Goal: Task Accomplishment & Management: Use online tool/utility

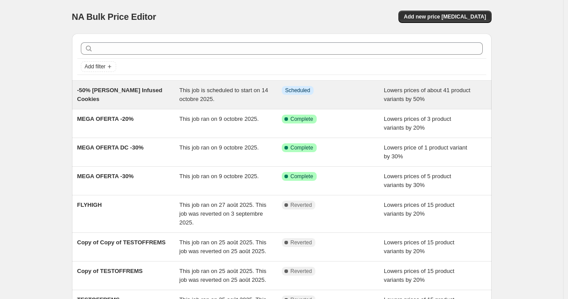
click at [204, 95] on span "This job is scheduled to start on 14 octobre 2025." at bounding box center [223, 94] width 89 height 15
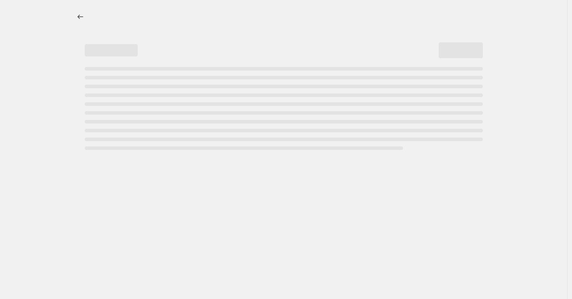
select select "percentage"
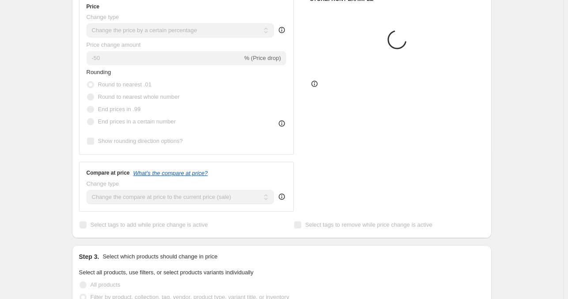
select select "product"
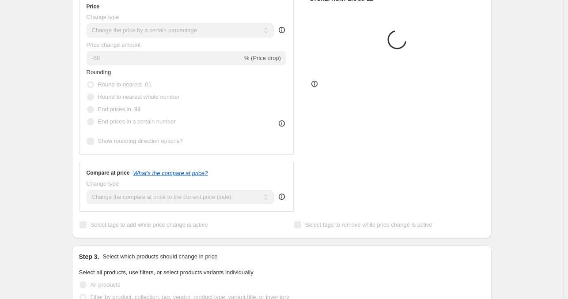
select select "product"
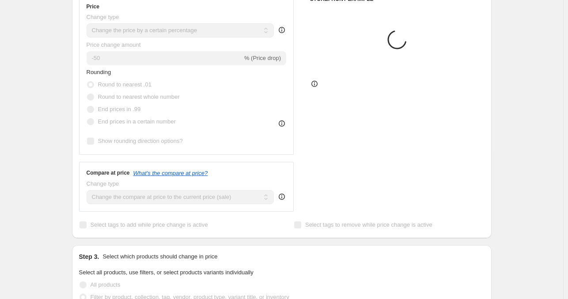
select select "product"
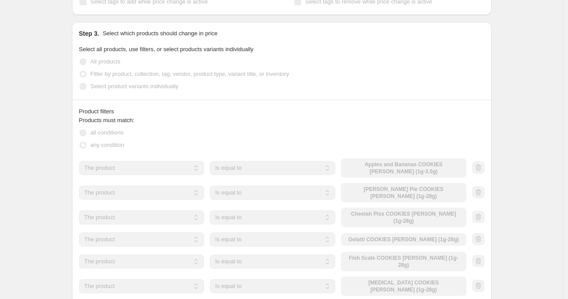
scroll to position [662, 0]
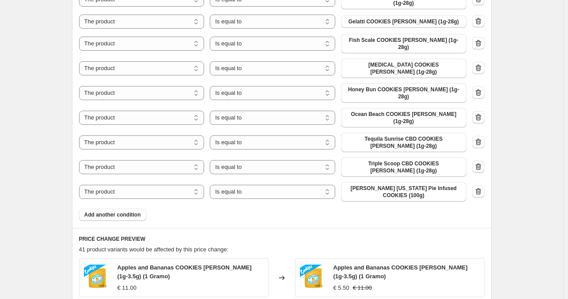
click at [481, 163] on icon "button" at bounding box center [478, 167] width 9 height 9
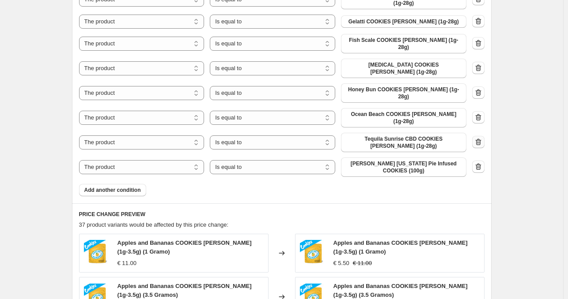
click at [480, 138] on icon "button" at bounding box center [478, 142] width 9 height 9
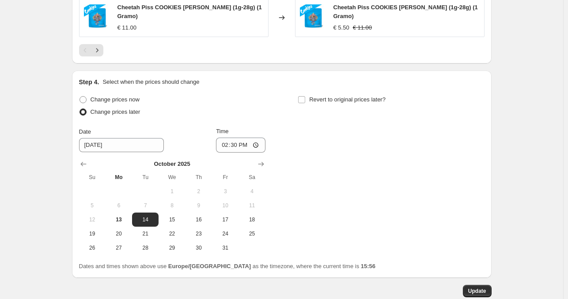
scroll to position [1048, 0]
click at [483, 288] on span "Update" at bounding box center [477, 291] width 18 height 7
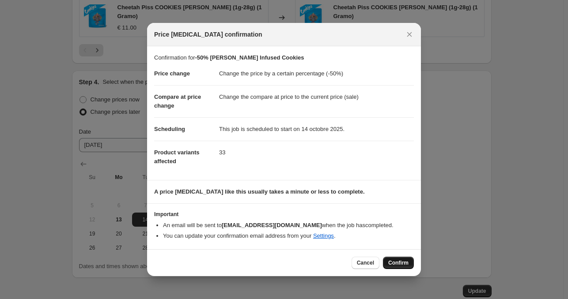
click at [386, 264] on button "Confirm" at bounding box center [398, 263] width 31 height 12
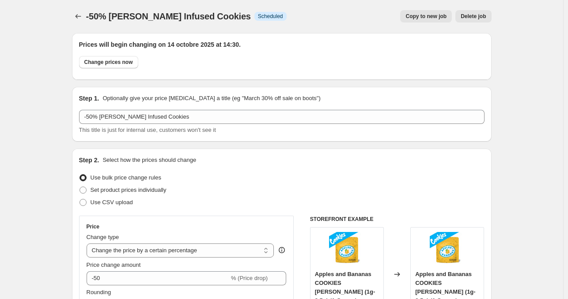
scroll to position [0, 0]
click at [77, 19] on icon "Price change jobs" at bounding box center [78, 16] width 9 height 9
